Goal: Information Seeking & Learning: Learn about a topic

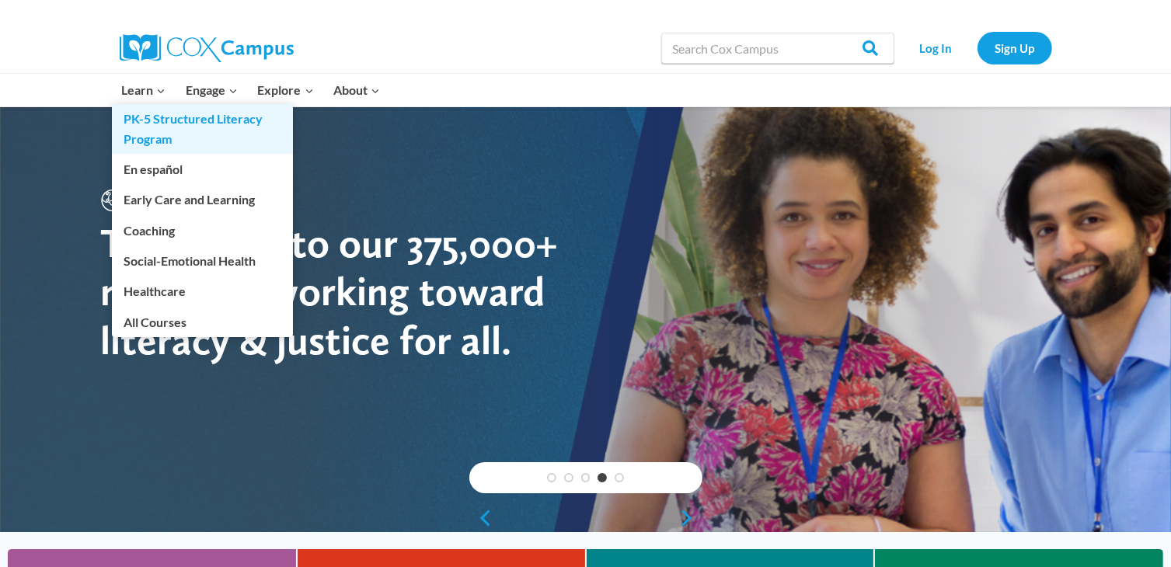
click at [153, 122] on link "PK-5 Structured Literacy Program" at bounding box center [202, 129] width 181 height 50
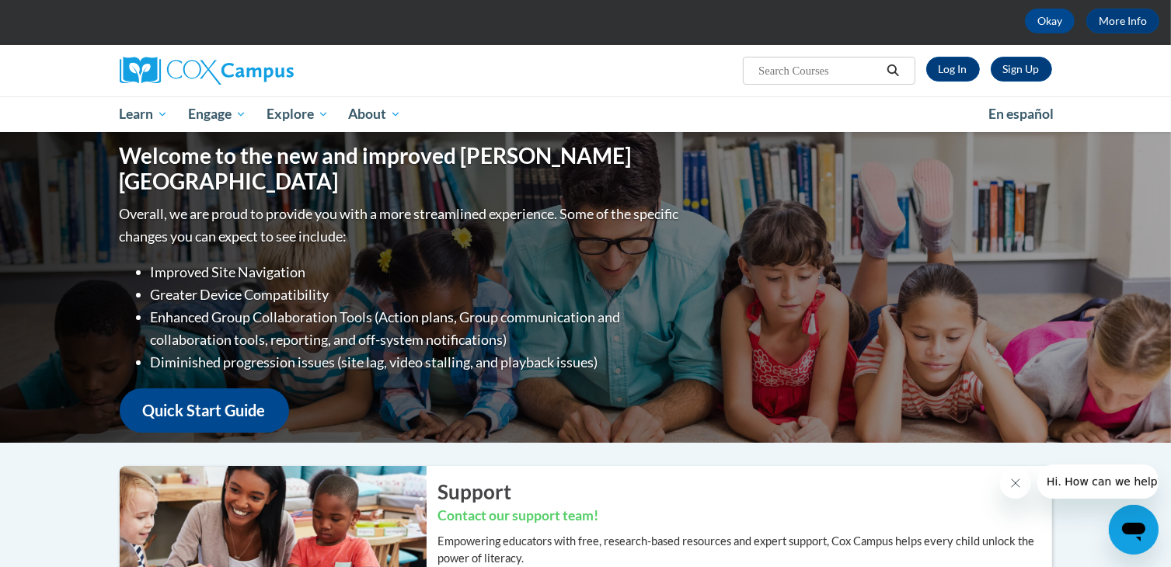
scroll to position [43, 0]
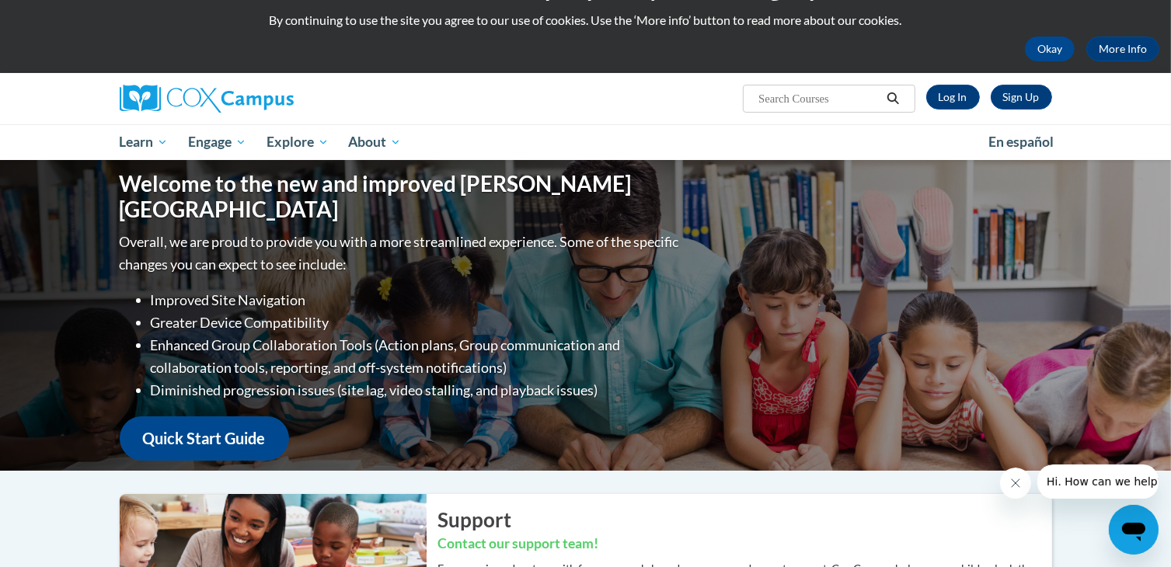
click at [802, 94] on input "Search..." at bounding box center [819, 98] width 124 height 19
type input "science of readint"
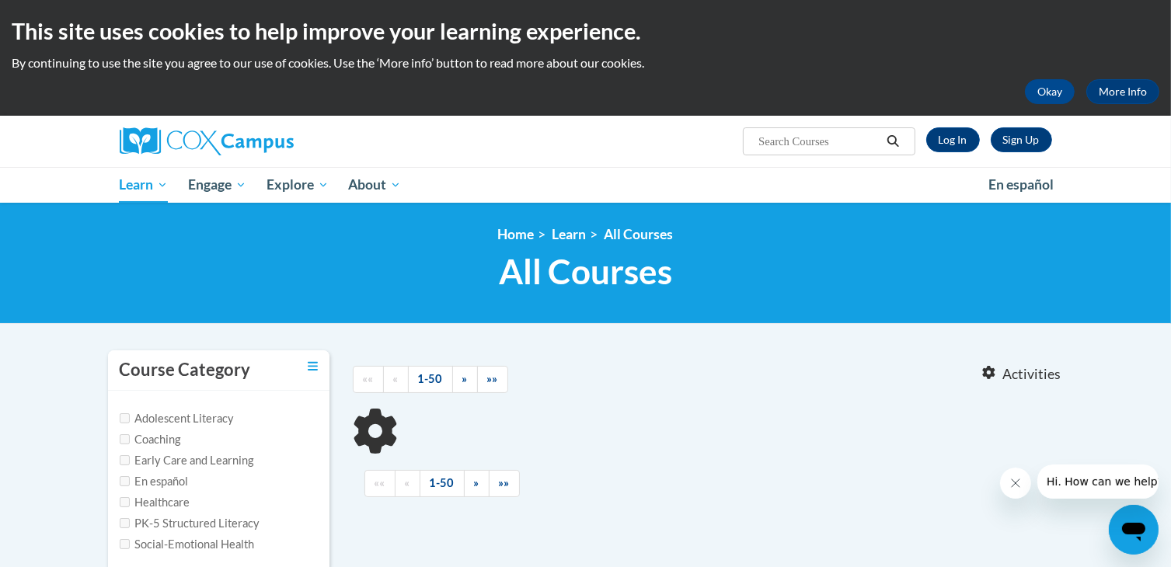
type input "science of readint"
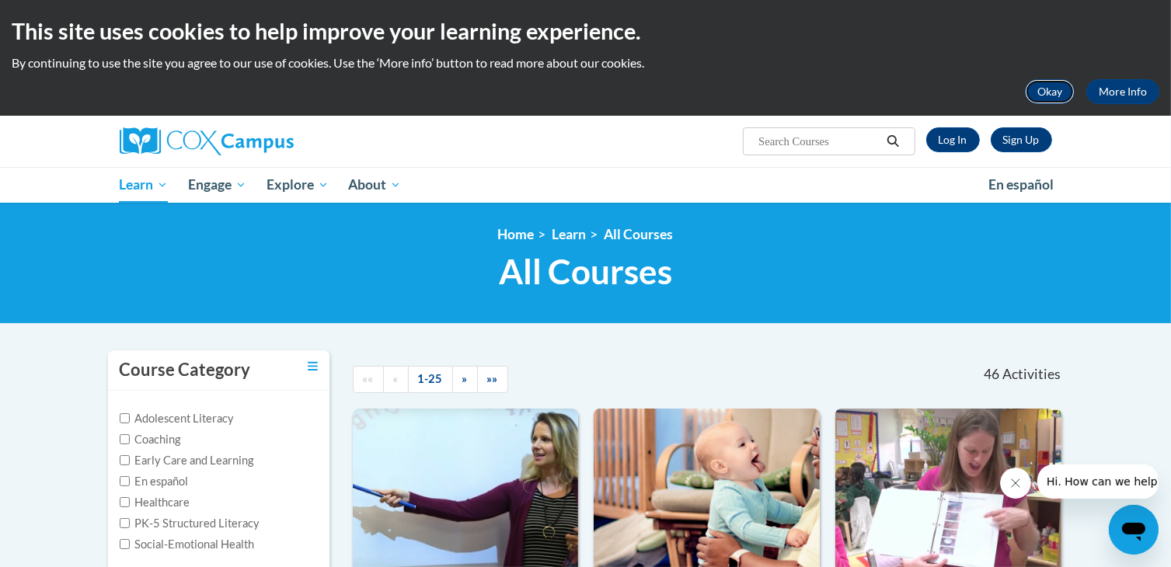
click at [1057, 87] on button "Okay" at bounding box center [1050, 91] width 50 height 25
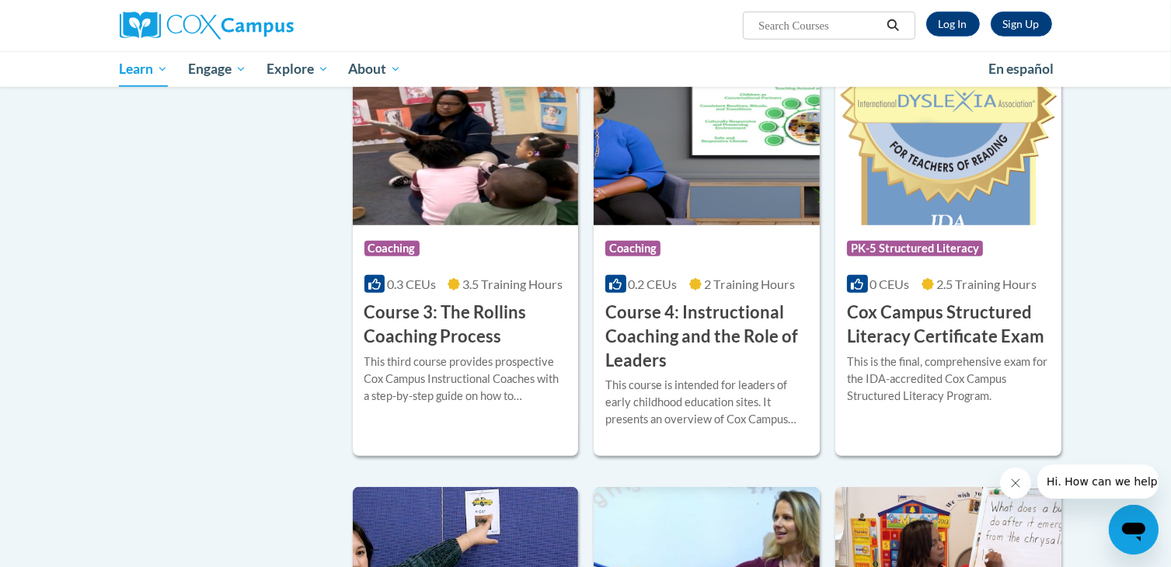
scroll to position [1101, 0]
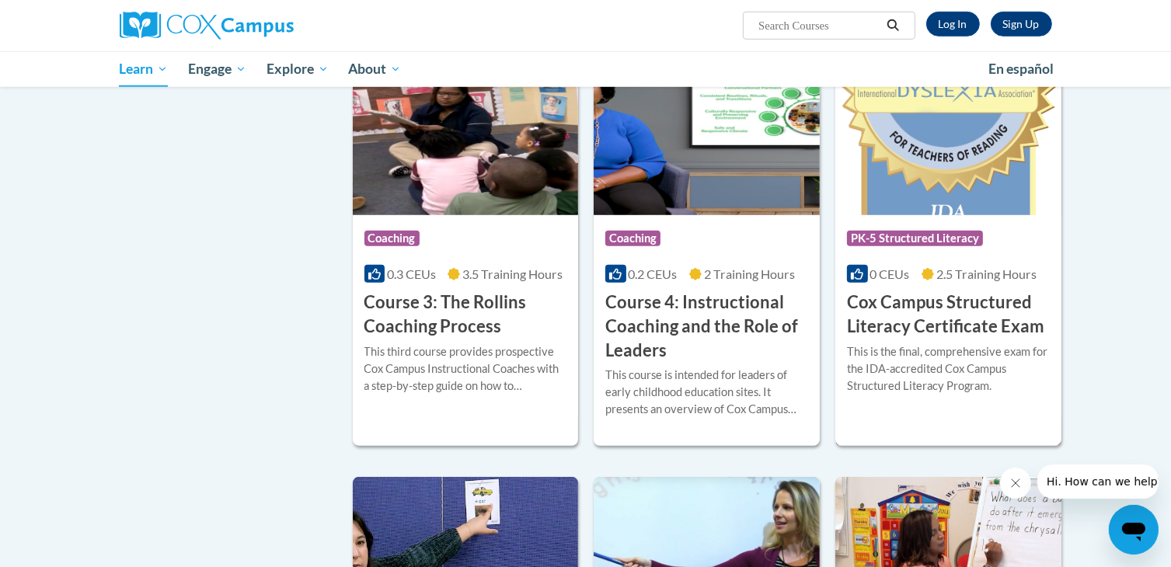
click at [895, 326] on h3 "Cox Campus Structured Literacy Certificate Exam" at bounding box center [948, 315] width 203 height 48
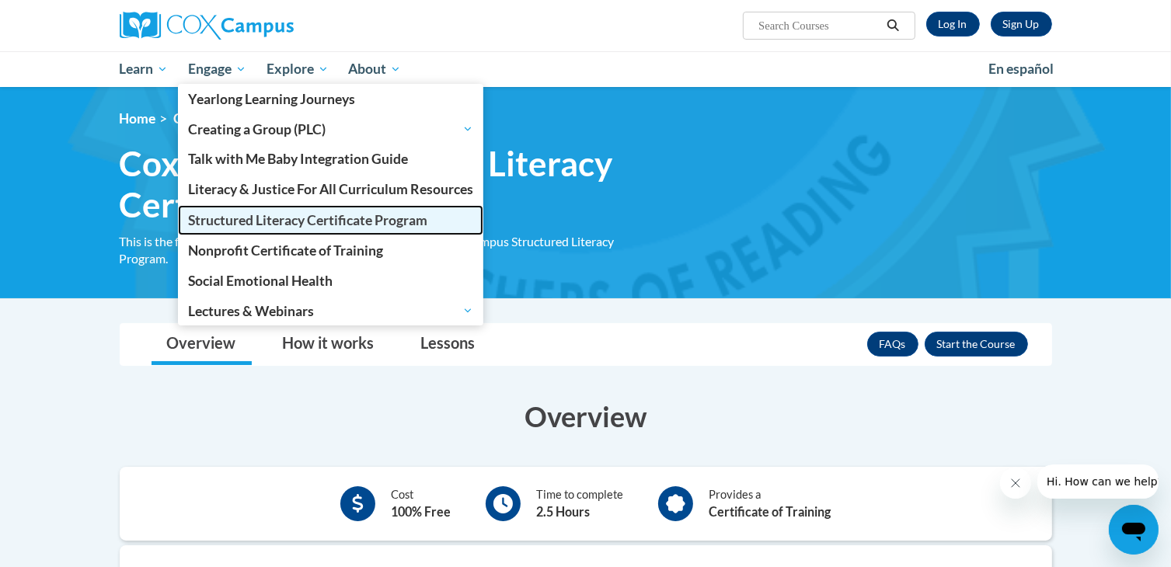
click at [271, 214] on span "Structured Literacy Certificate Program" at bounding box center [307, 220] width 239 height 16
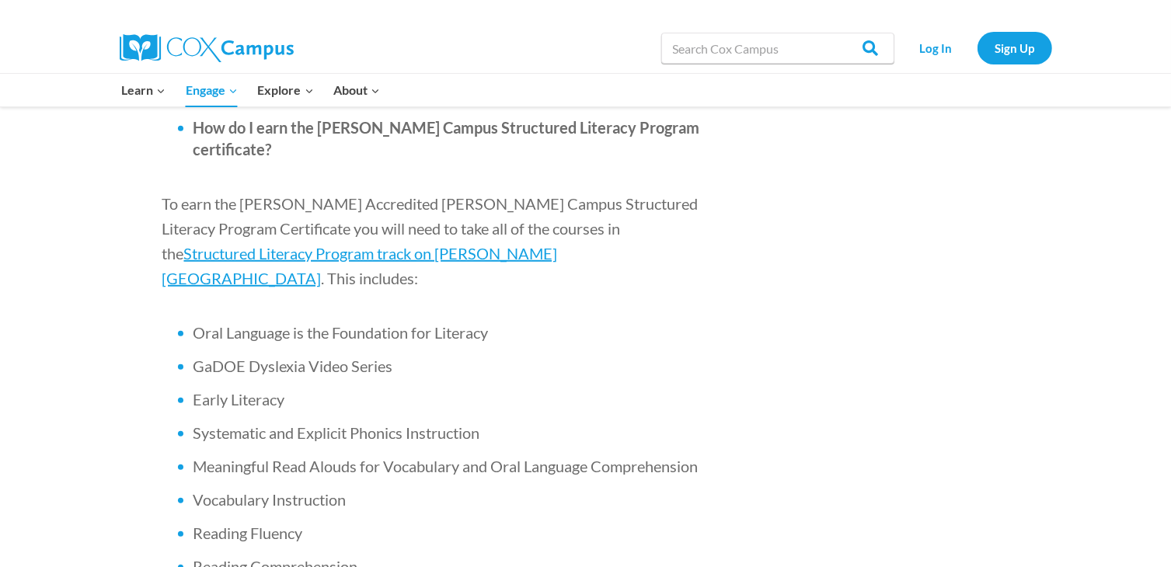
scroll to position [993, 0]
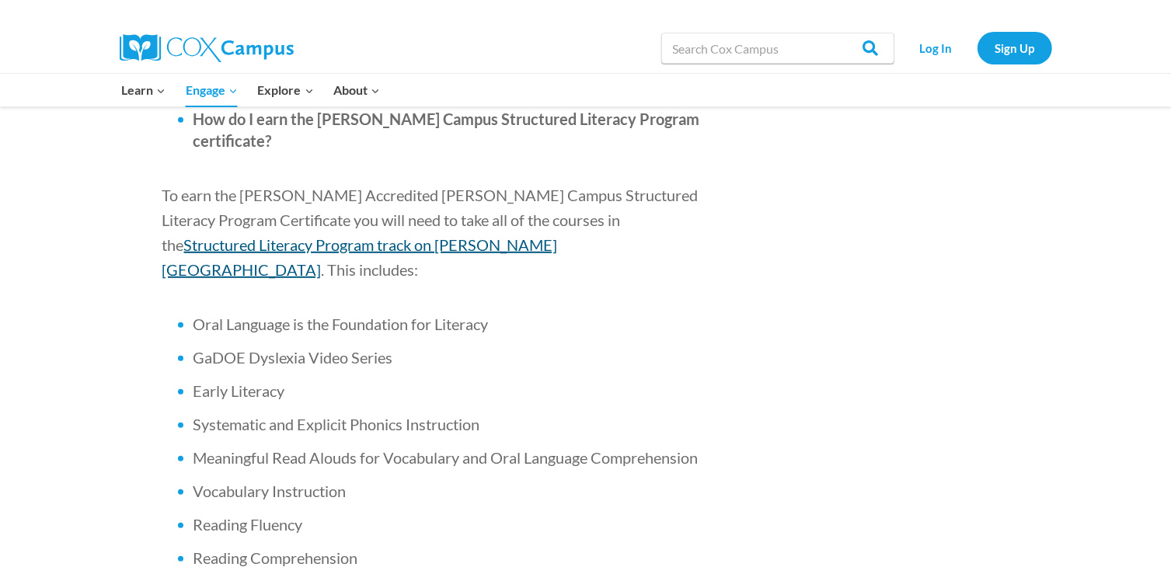
click at [558, 236] on span "Structured Literacy Program track on Cox Campus" at bounding box center [360, 258] width 396 height 44
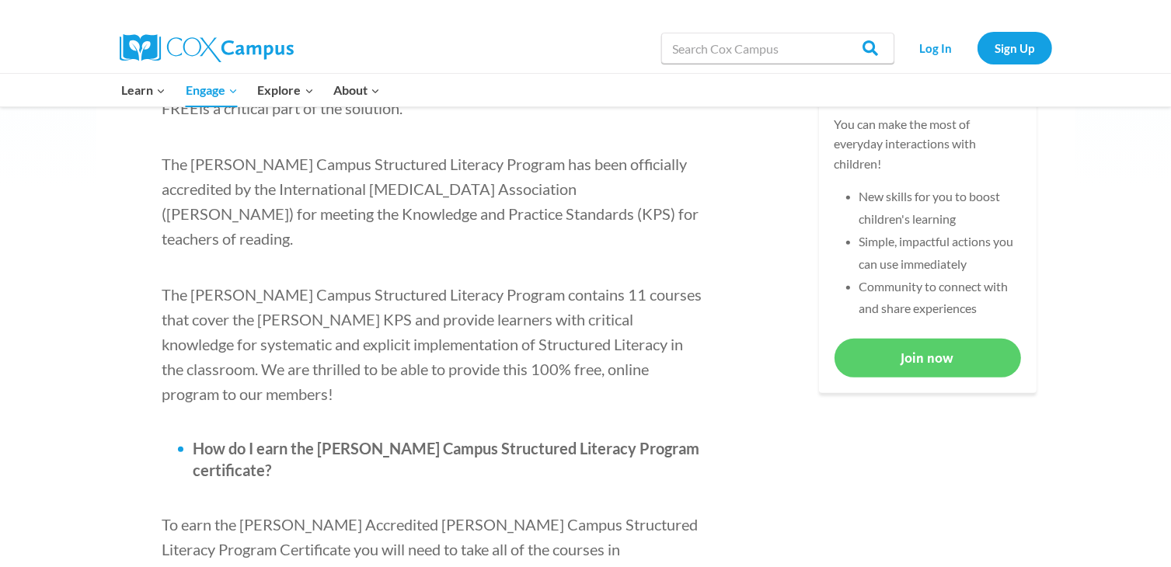
scroll to position [668, 0]
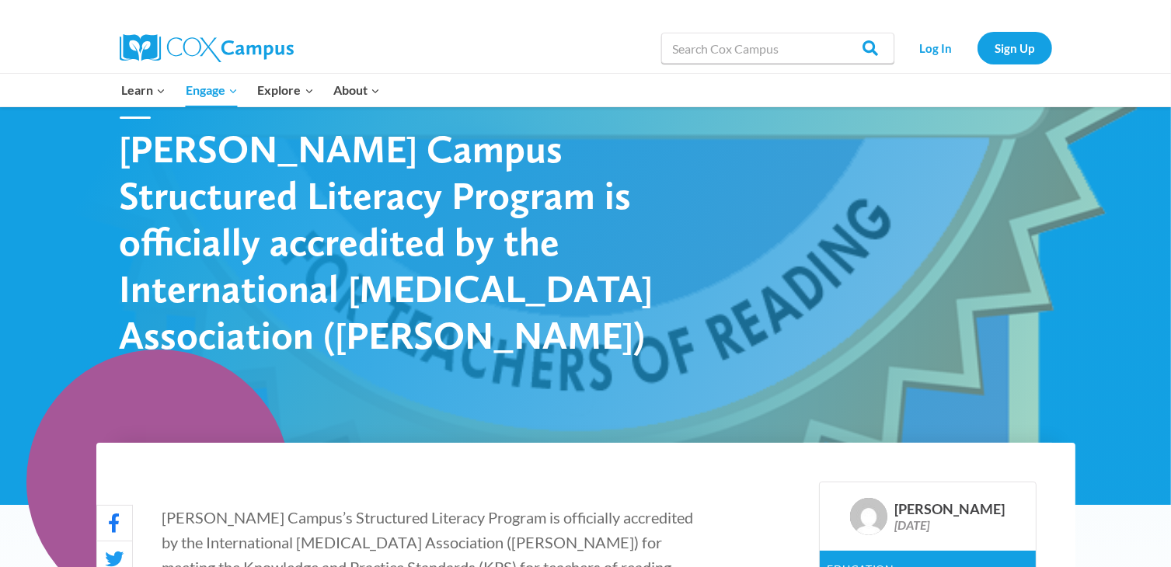
scroll to position [0, 0]
